Goal: Find specific page/section

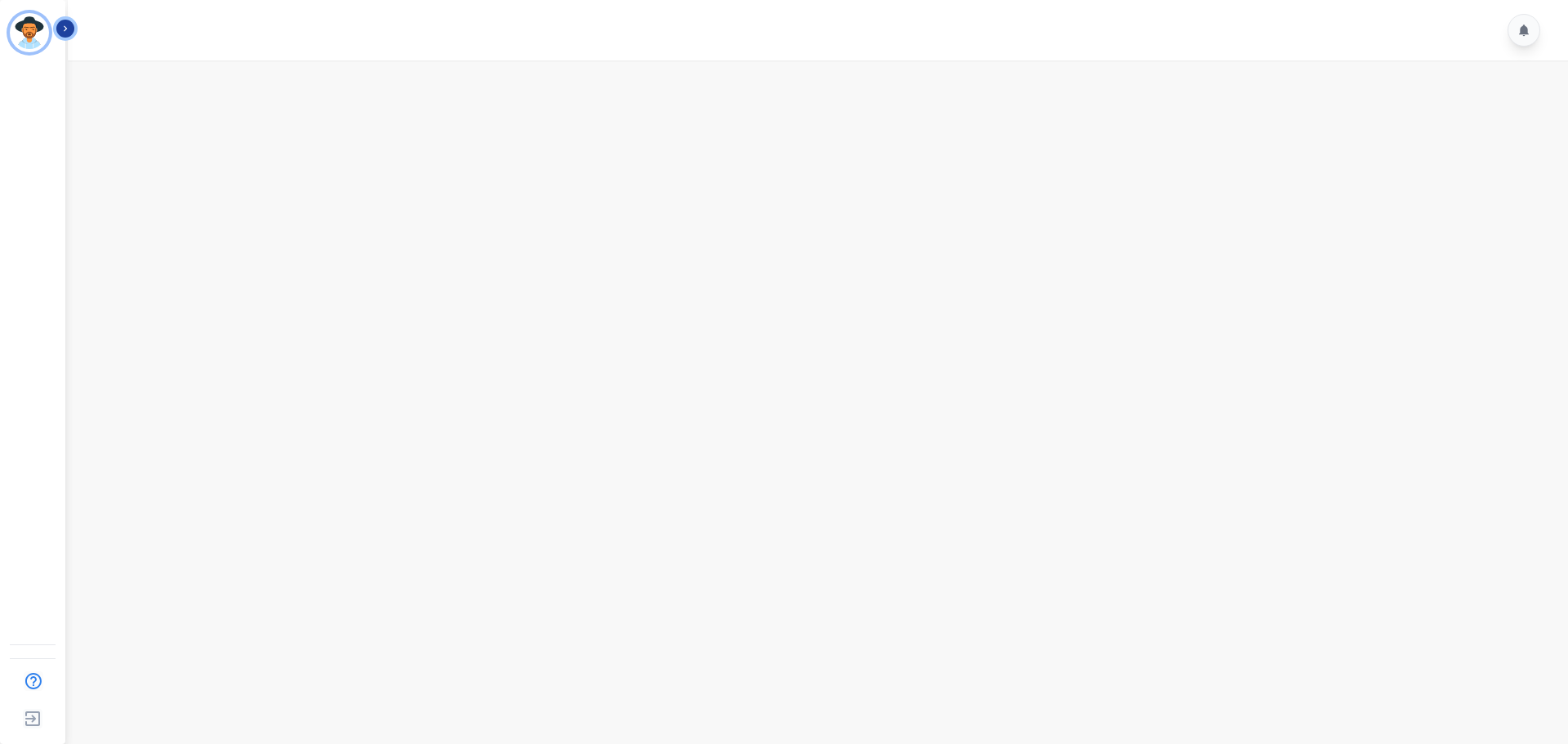
click at [60, 26] on icon "Sidebar" at bounding box center [66, 29] width 12 height 12
click at [215, 26] on button "Icon description" at bounding box center [207, 28] width 18 height 18
